Goal: Use online tool/utility: Utilize a website feature to perform a specific function

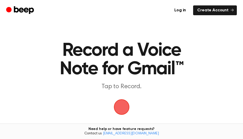
click at [120, 106] on span "button" at bounding box center [121, 106] width 23 height 23
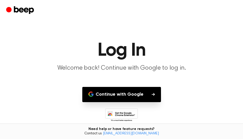
click at [106, 93] on button "Continue with Google" at bounding box center [121, 94] width 79 height 15
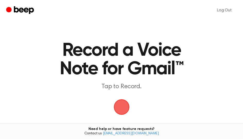
click at [124, 106] on span "button" at bounding box center [121, 106] width 23 height 23
click at [125, 107] on span "button" at bounding box center [122, 107] width 18 height 18
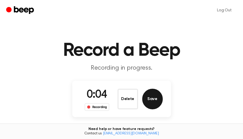
click at [148, 99] on button "Save" at bounding box center [152, 99] width 21 height 21
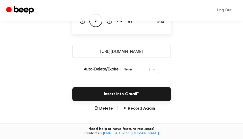
scroll to position [74, 0]
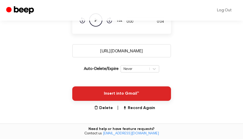
click at [130, 92] on button "Insert into Gmail™" at bounding box center [121, 93] width 99 height 14
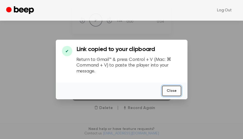
click at [170, 91] on button "Close" at bounding box center [171, 90] width 19 height 11
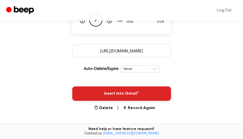
click at [125, 94] on button "Insert into Gmail™" at bounding box center [121, 93] width 99 height 14
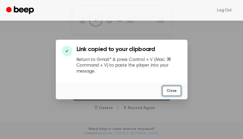
click at [167, 89] on button "Close" at bounding box center [171, 90] width 19 height 11
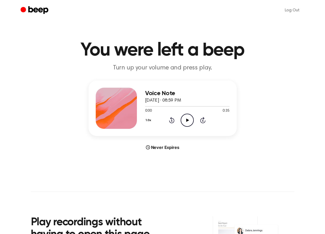
click at [187, 119] on icon at bounding box center [187, 120] width 3 height 3
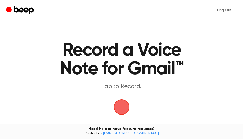
click at [123, 104] on span "button" at bounding box center [122, 107] width 14 height 14
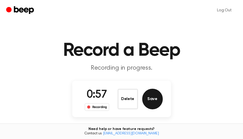
click at [150, 100] on button "Save" at bounding box center [152, 99] width 21 height 21
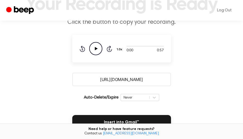
scroll to position [47, 0]
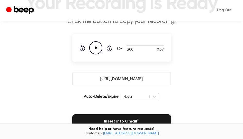
click at [134, 79] on input "https://beep.audio/86iuCcP" at bounding box center [121, 78] width 99 height 13
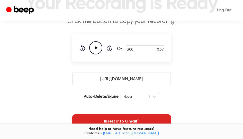
click at [138, 120] on button "Insert into Gmail™" at bounding box center [121, 121] width 99 height 14
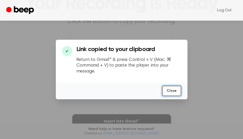
click at [169, 92] on button "Close" at bounding box center [171, 90] width 19 height 11
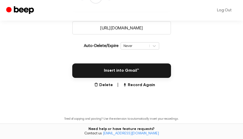
scroll to position [98, 0]
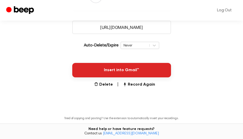
click at [120, 70] on button "Insert into Gmail™" at bounding box center [121, 70] width 99 height 14
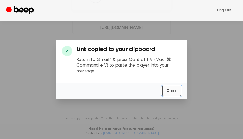
click at [170, 91] on button "Close" at bounding box center [171, 90] width 19 height 11
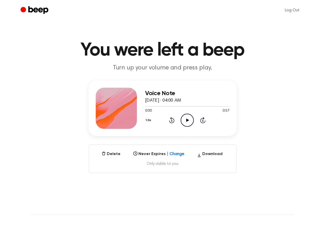
click at [188, 120] on icon at bounding box center [187, 120] width 3 height 3
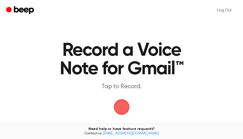
click at [123, 107] on span "button" at bounding box center [121, 106] width 21 height 21
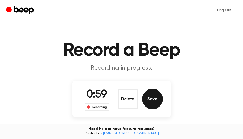
click at [151, 98] on button "Save" at bounding box center [152, 99] width 21 height 21
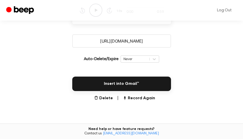
scroll to position [83, 0]
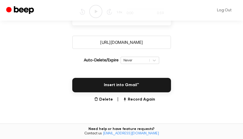
drag, startPoint x: 153, startPoint y: 43, endPoint x: 89, endPoint y: 39, distance: 64.2
click at [89, 39] on input "[URL][DOMAIN_NAME]" at bounding box center [121, 42] width 99 height 13
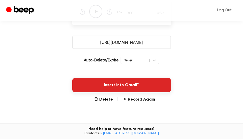
click at [121, 83] on button "Insert into Gmail™" at bounding box center [121, 85] width 99 height 14
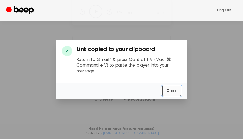
click at [173, 91] on button "Close" at bounding box center [171, 90] width 19 height 11
click at [173, 91] on div "Insert into Gmail™" at bounding box center [121, 82] width 231 height 21
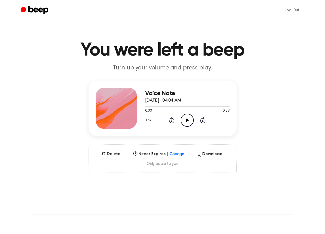
click at [185, 118] on icon "Play Audio" at bounding box center [187, 120] width 13 height 13
click at [188, 118] on icon "Play Audio" at bounding box center [187, 120] width 13 height 13
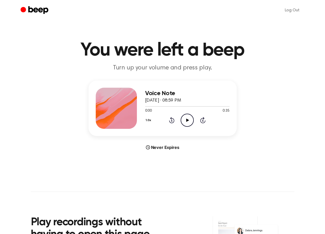
click at [189, 121] on icon "Play Audio" at bounding box center [187, 120] width 13 height 13
